Goal: Task Accomplishment & Management: Manage account settings

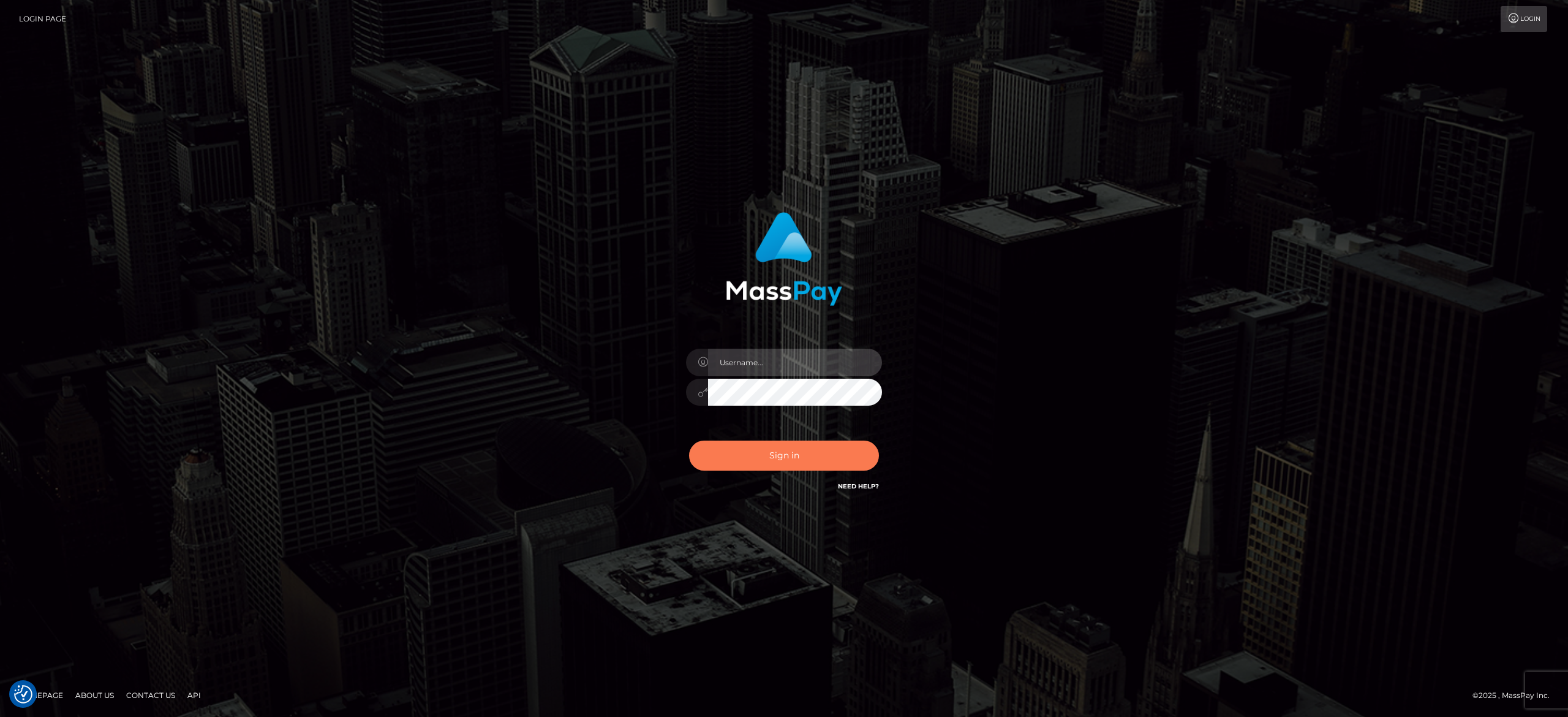
type input "alexandra.barbu"
click at [793, 455] on button "Sign in" at bounding box center [784, 455] width 190 height 30
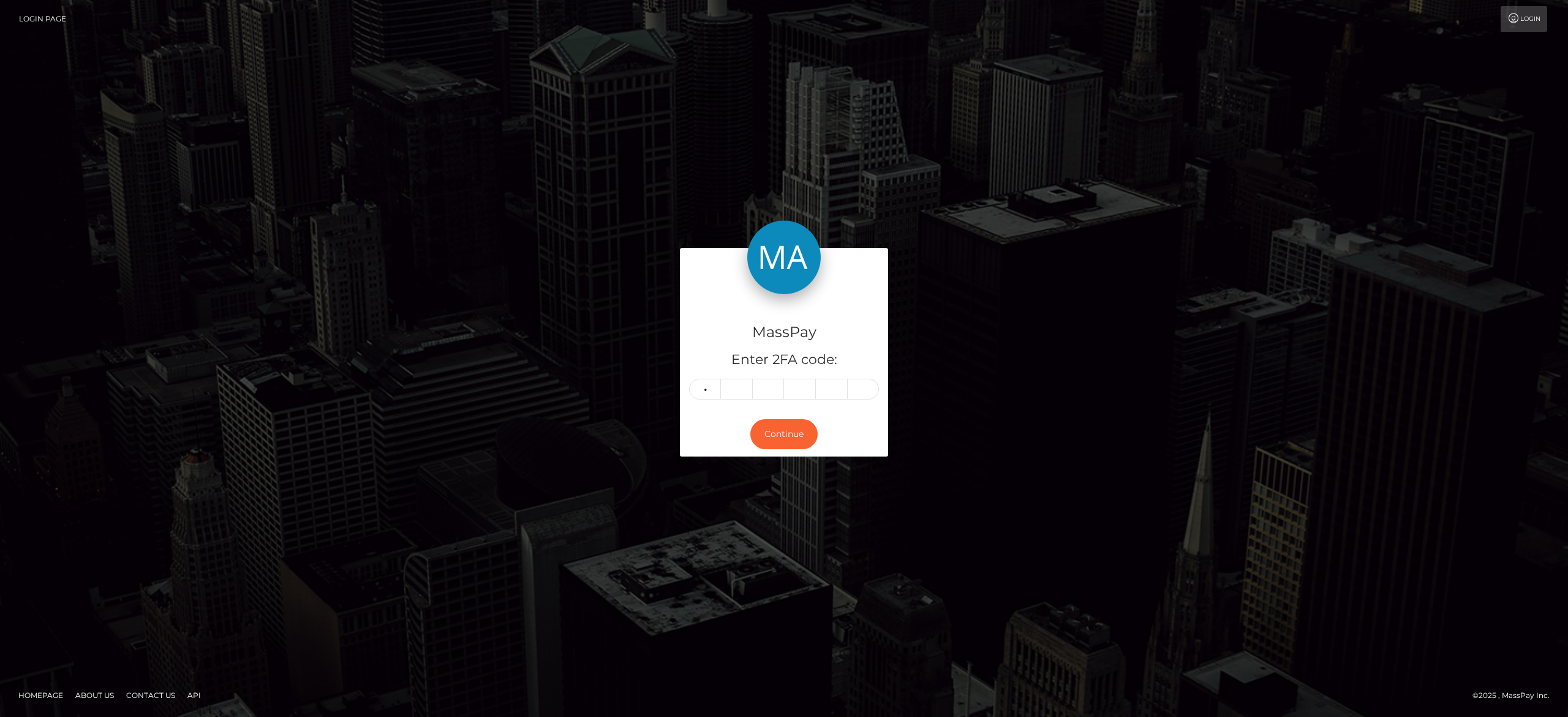
type input "9"
type input "5"
type input "7"
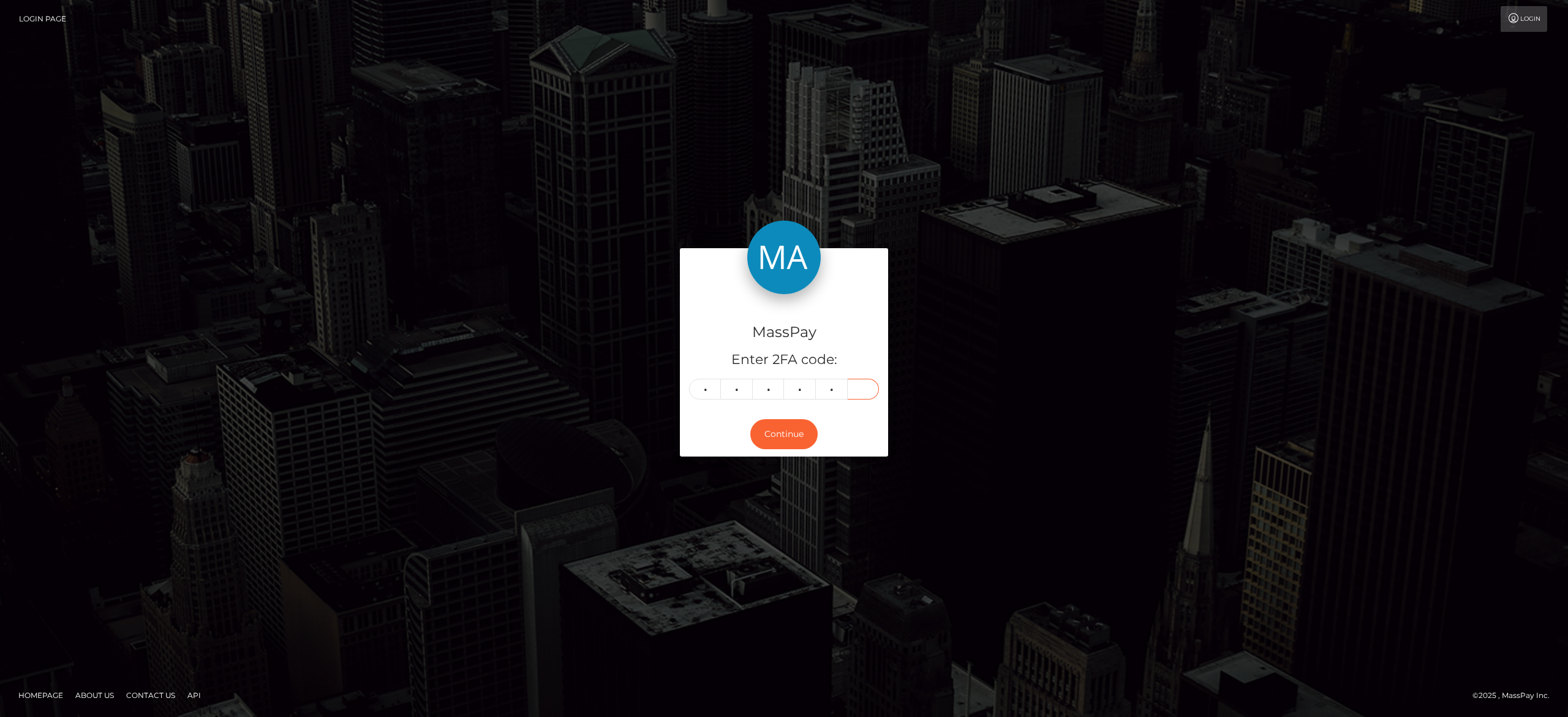
type input "7"
